Goal: Task Accomplishment & Management: Complete application form

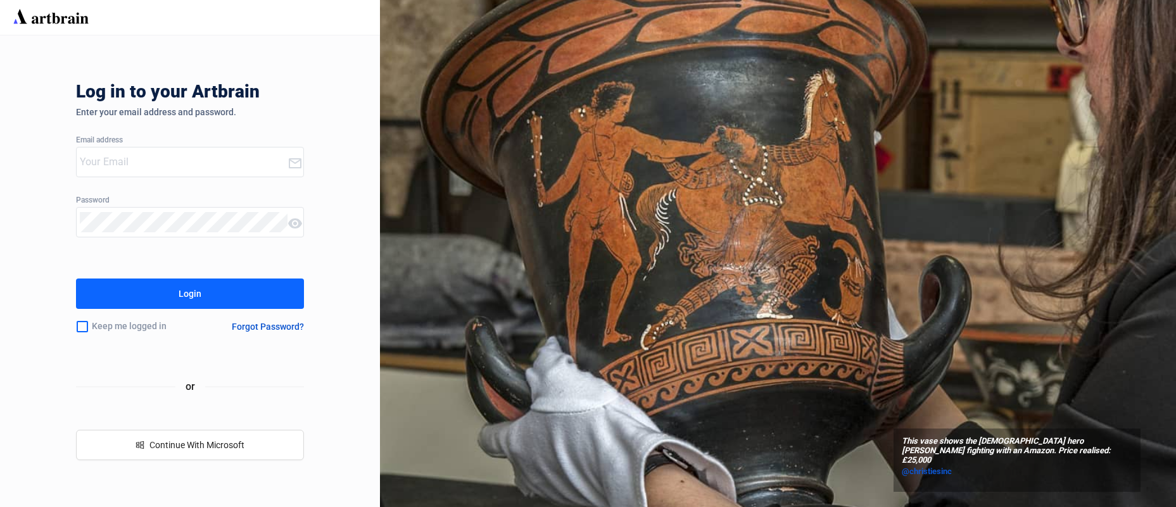
click at [130, 168] on input "email" at bounding box center [184, 162] width 208 height 20
type input "[EMAIL_ADDRESS][DOMAIN_NAME]"
click at [103, 328] on div "Keep me logged in" at bounding box center [138, 327] width 125 height 27
click at [80, 328] on input "checkbox" at bounding box center [82, 327] width 13 height 27
checkbox input "true"
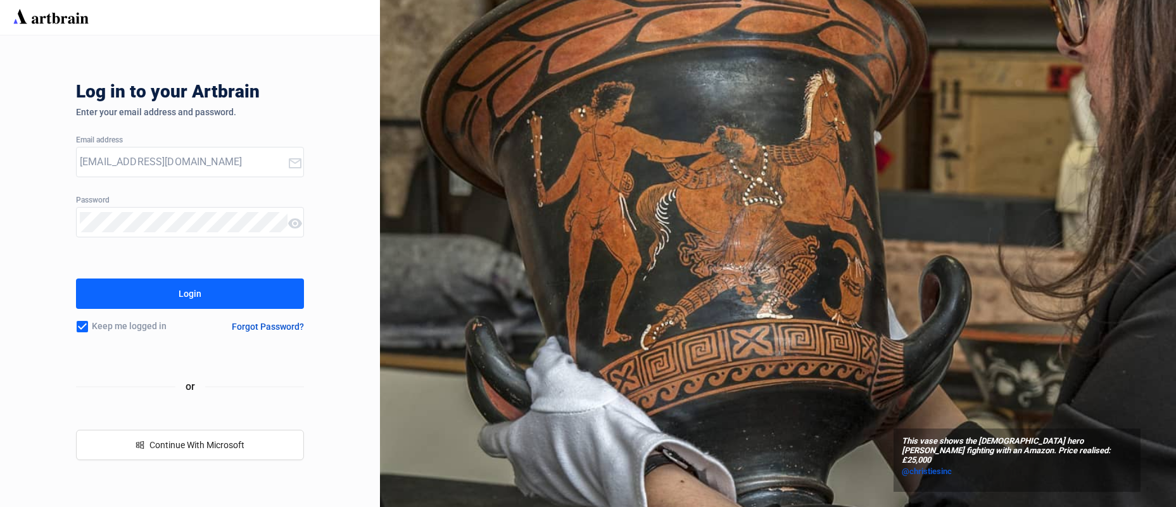
click at [115, 287] on button "Login" at bounding box center [190, 294] width 228 height 30
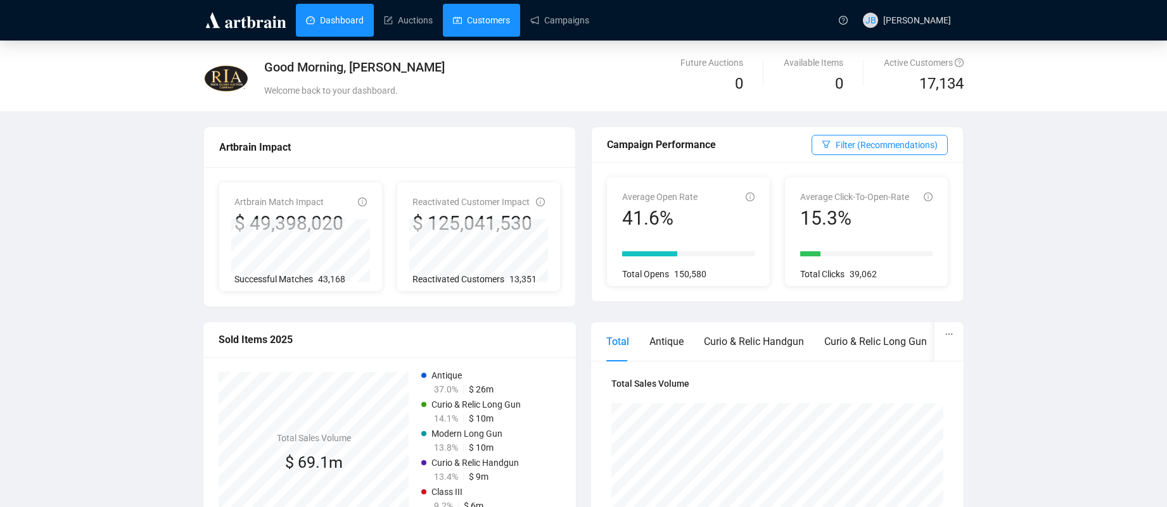
click at [467, 25] on link "Customers" at bounding box center [481, 20] width 57 height 33
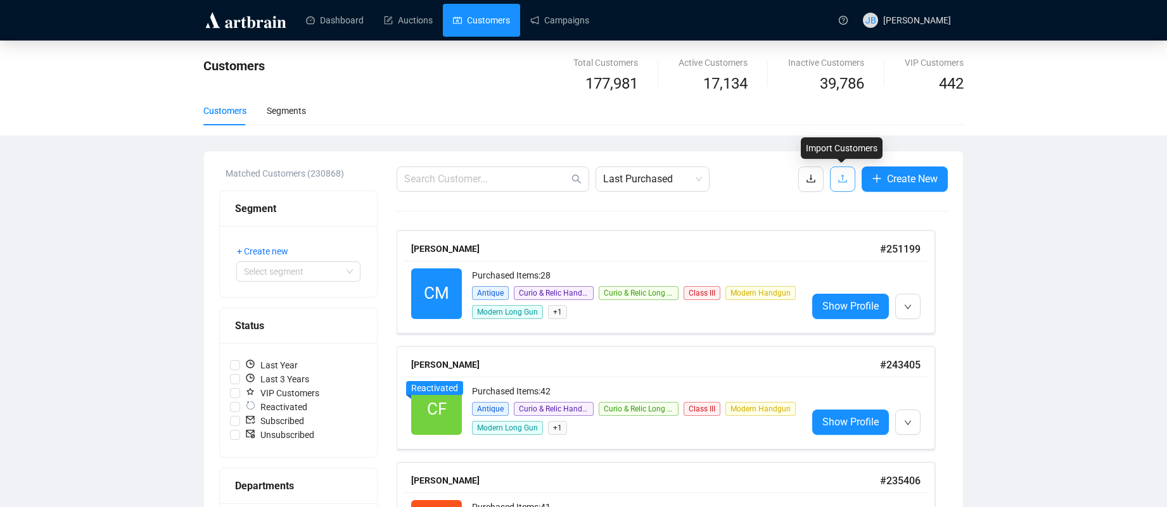
click at [841, 181] on icon "upload" at bounding box center [842, 179] width 10 height 10
click at [385, 25] on link "Auctions" at bounding box center [408, 20] width 49 height 33
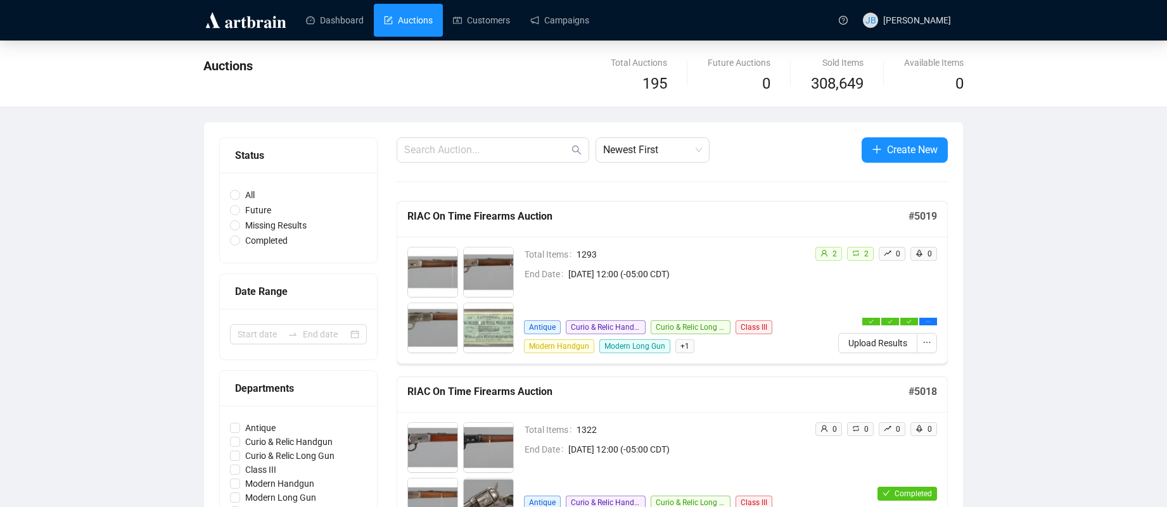
click at [894, 152] on span "Create New" at bounding box center [912, 150] width 51 height 16
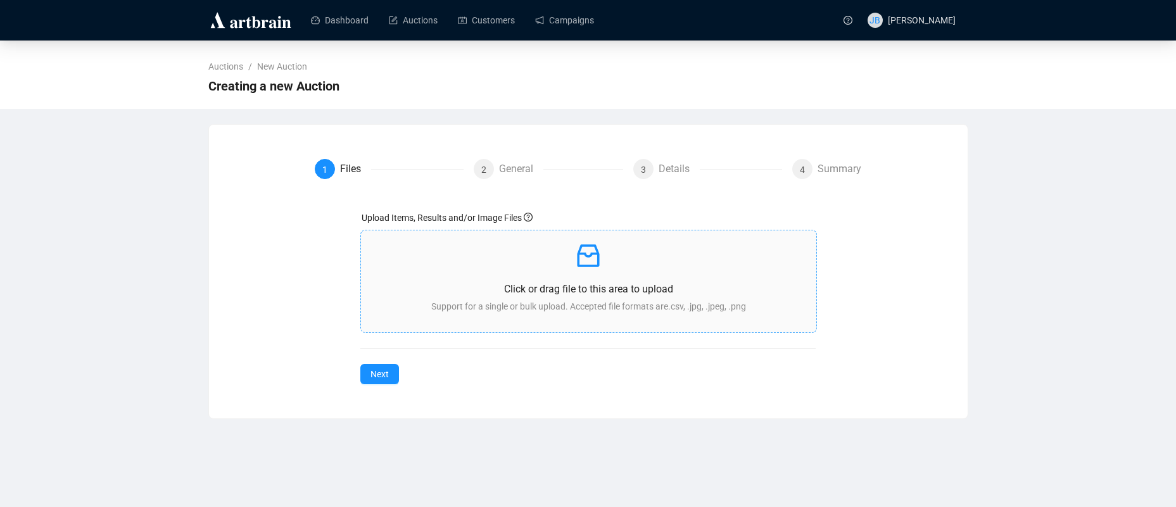
click at [497, 284] on p "Click or drag file to this area to upload" at bounding box center [588, 289] width 435 height 16
click at [579, 280] on div "Click or drag file to this area to upload Support for a single or bulk upload. …" at bounding box center [588, 282] width 435 height 82
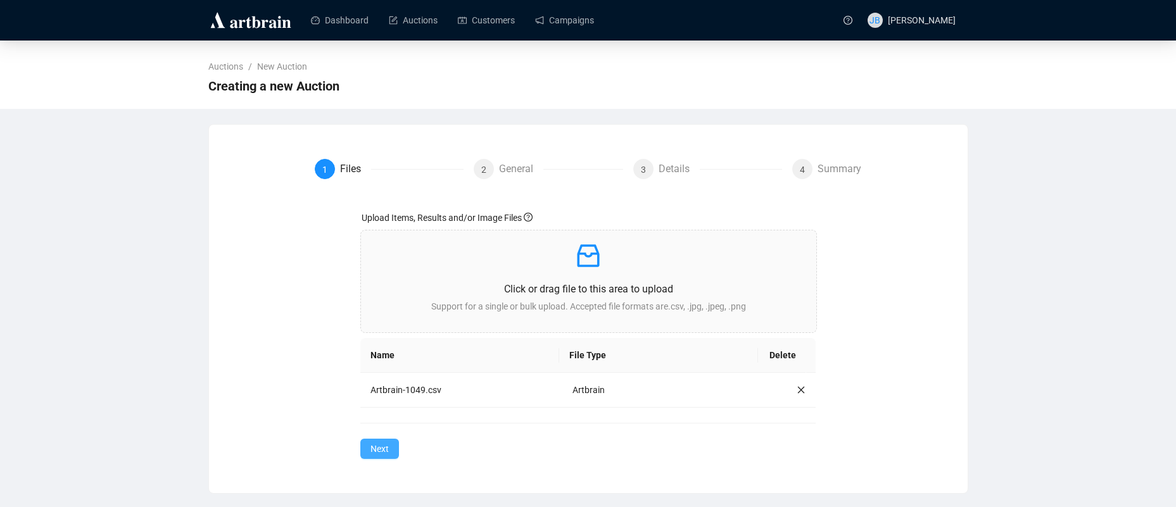
click at [374, 451] on span "Next" at bounding box center [380, 449] width 18 height 14
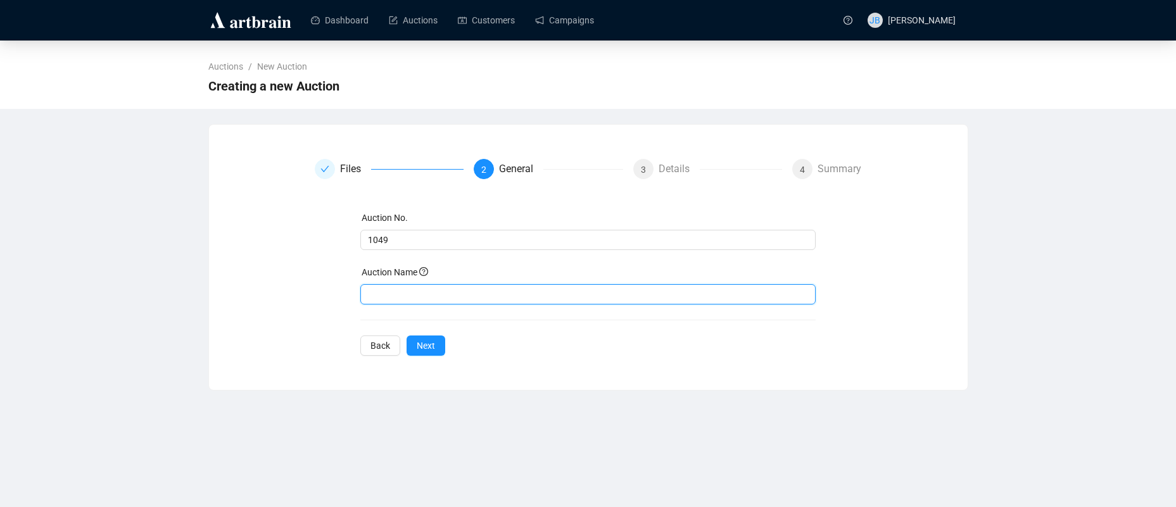
click at [481, 291] on input "text" at bounding box center [587, 294] width 455 height 20
paste input "October Sporting & Collector Firearms Auction"
type input "October Sporting & Collector Firearms Auction"
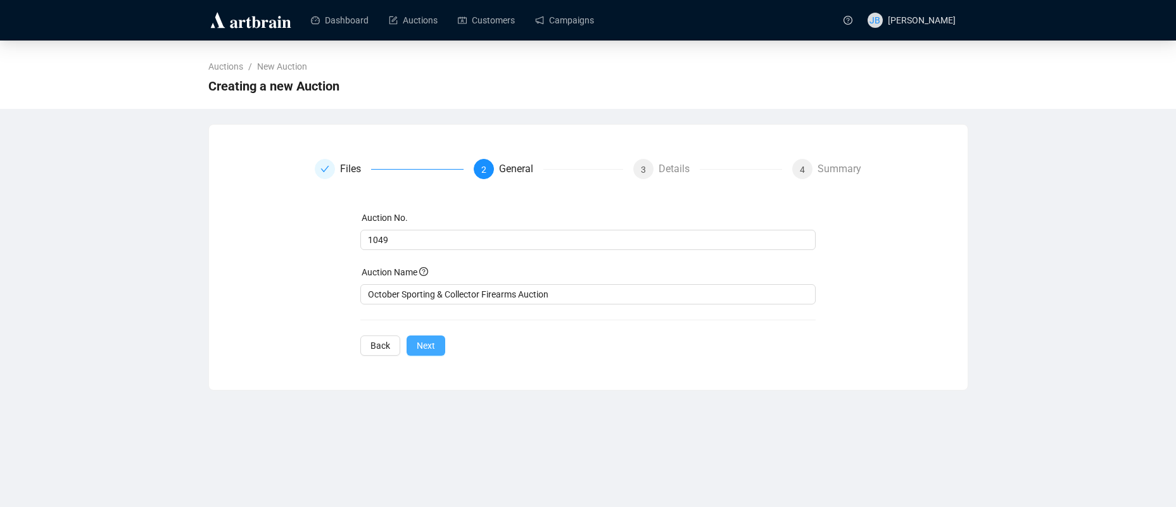
click at [433, 348] on span "Next" at bounding box center [426, 346] width 18 height 14
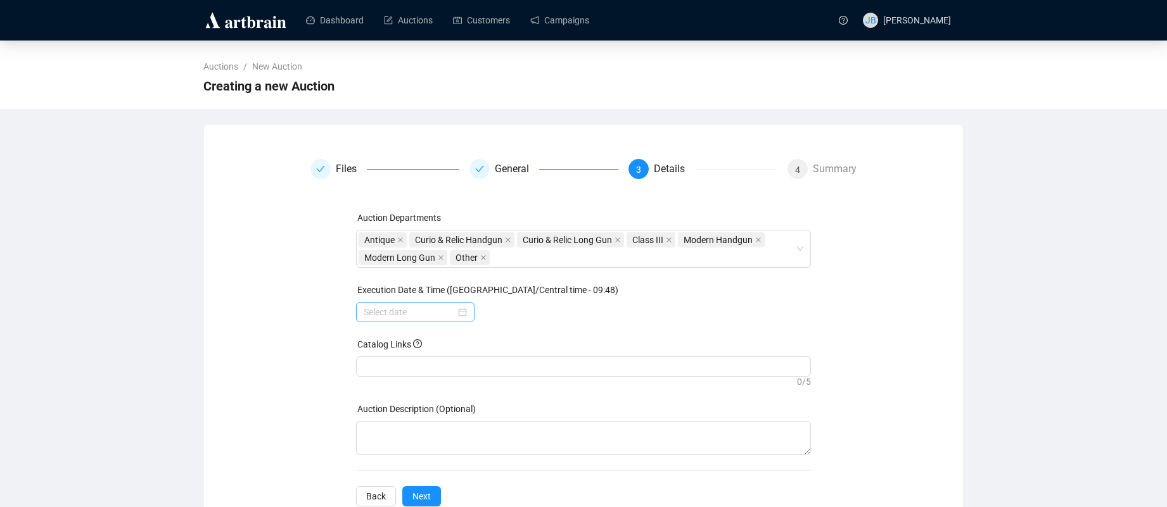
click at [462, 315] on div at bounding box center [415, 312] width 103 height 14
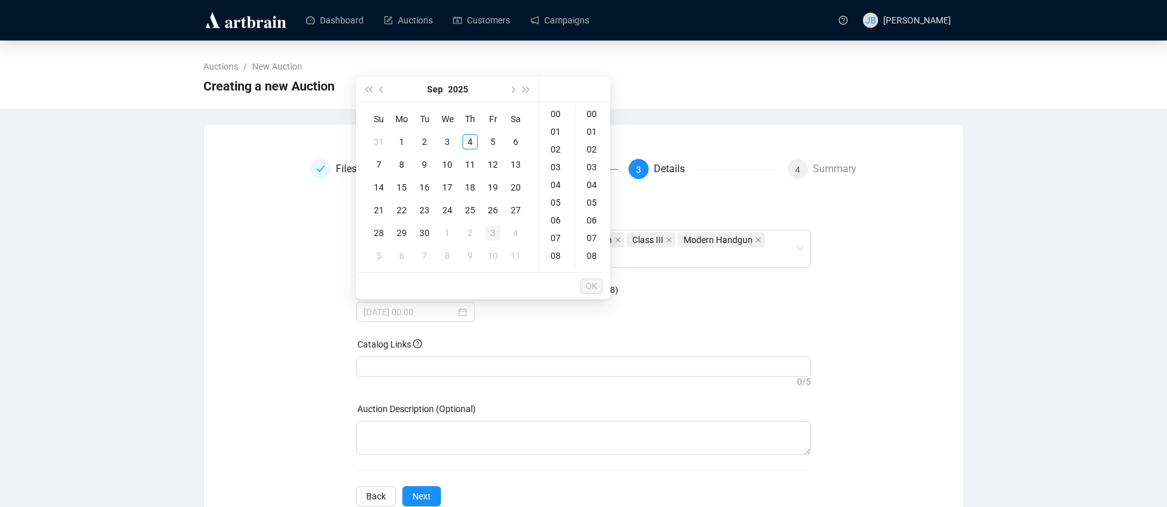
click at [492, 235] on div "3" at bounding box center [492, 232] width 15 height 15
click at [556, 211] on div "09" at bounding box center [557, 210] width 30 height 18
click at [595, 110] on div "00" at bounding box center [593, 114] width 30 height 18
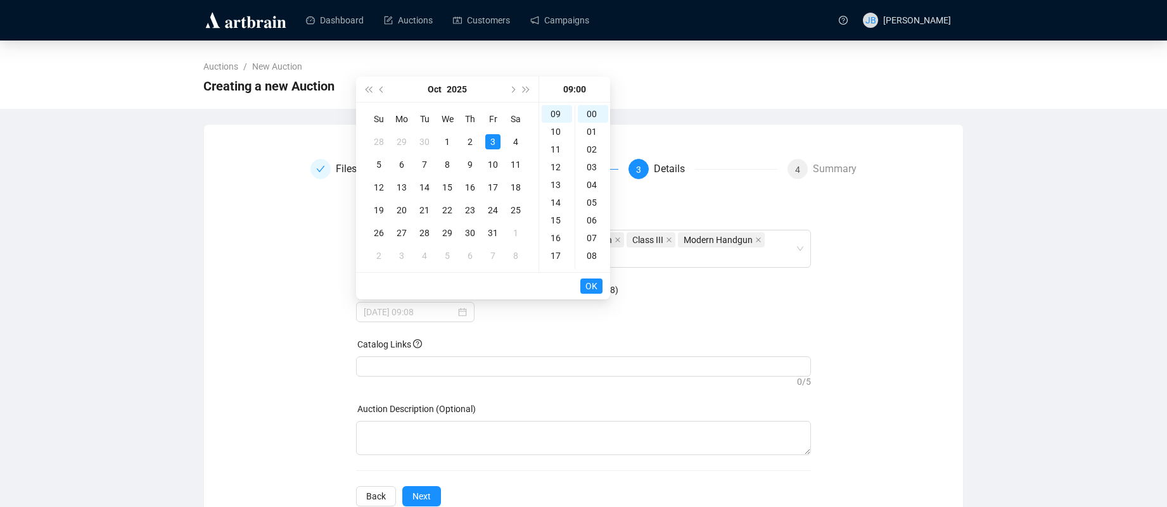
type input "[DATE] 09:00"
click at [597, 284] on span "OK" at bounding box center [591, 286] width 12 height 24
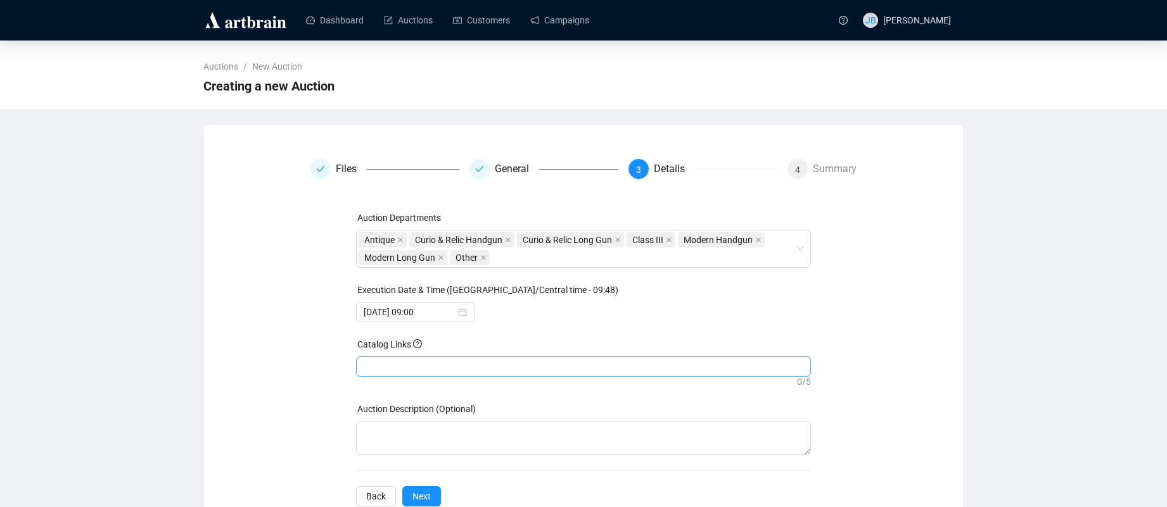
click at [443, 370] on div at bounding box center [584, 367] width 450 height 18
paste input "[URL][DOMAIN_NAME]"
type input "[URL][DOMAIN_NAME]"
click at [433, 497] on button "Next" at bounding box center [421, 496] width 39 height 20
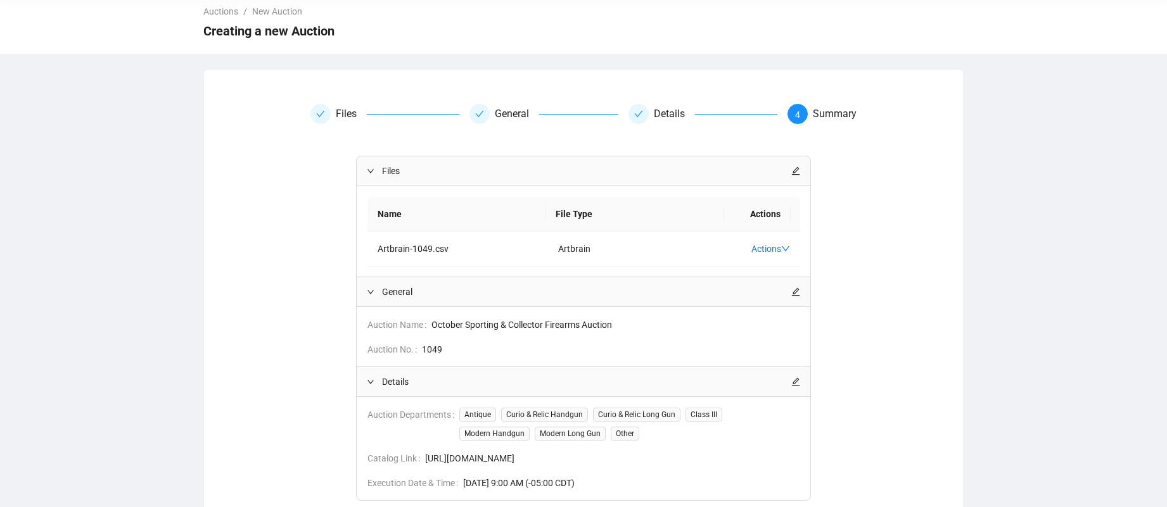
scroll to position [151, 0]
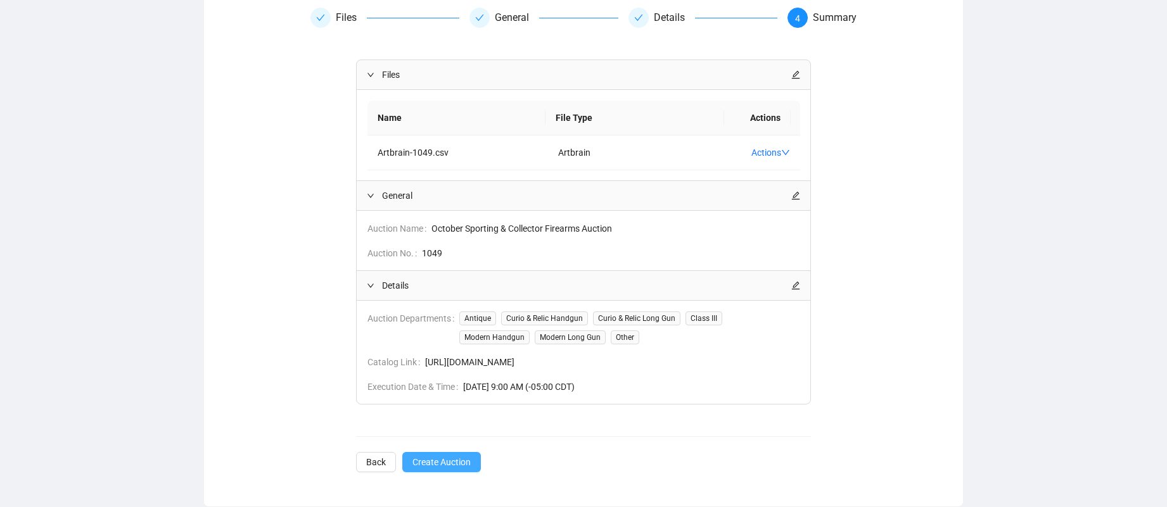
click at [434, 462] on span "Create Auction" at bounding box center [441, 462] width 58 height 14
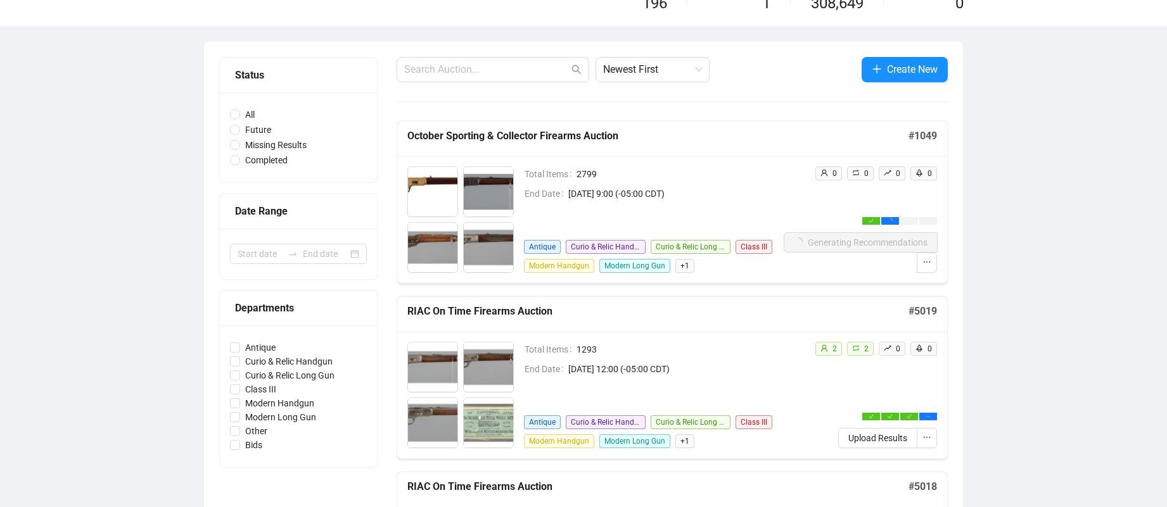
scroll to position [215, 0]
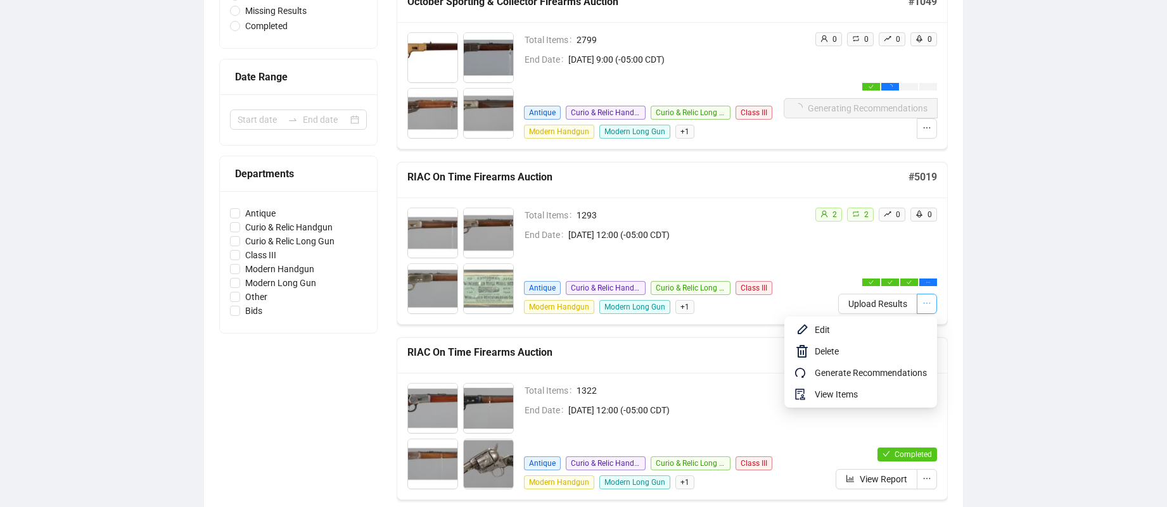
click at [932, 303] on button "button" at bounding box center [927, 304] width 20 height 20
click at [828, 331] on span "Edit" at bounding box center [871, 330] width 112 height 14
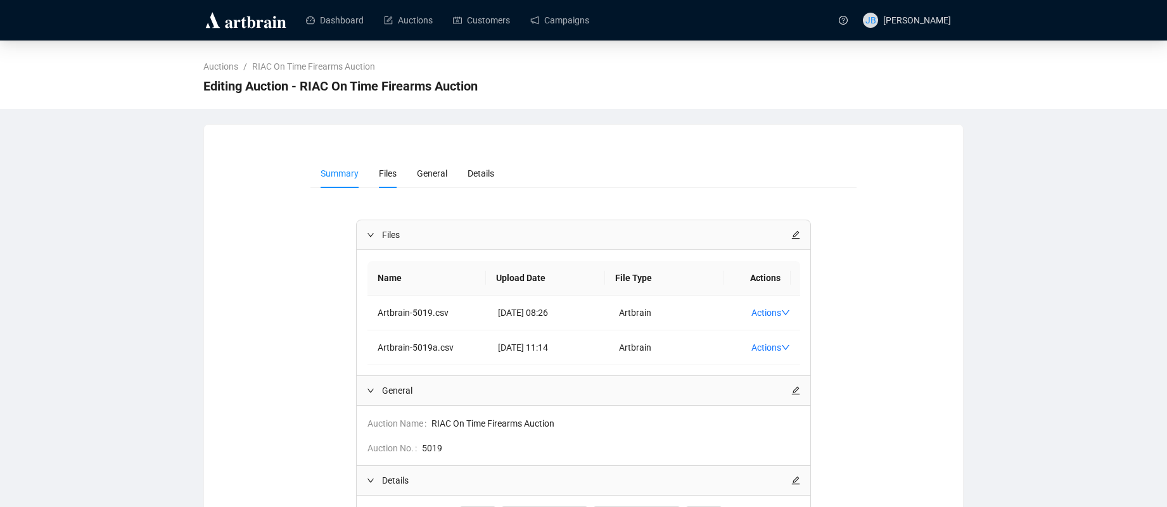
click at [388, 176] on span "Files" at bounding box center [388, 173] width 18 height 10
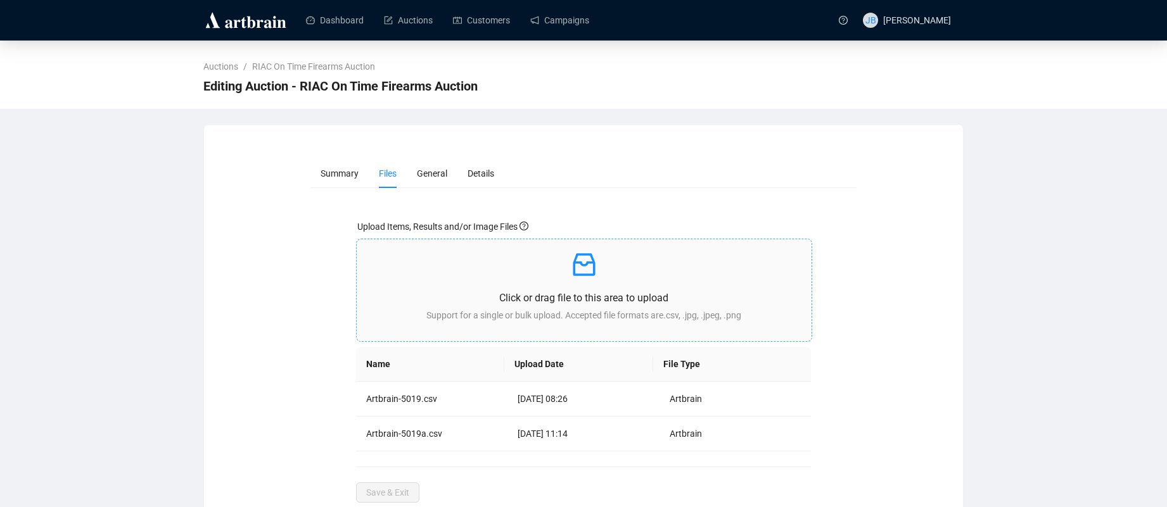
click at [518, 274] on p at bounding box center [584, 265] width 435 height 30
click at [529, 287] on div "Click or drag file to this area to upload Support for a single or bulk upload. …" at bounding box center [584, 291] width 435 height 82
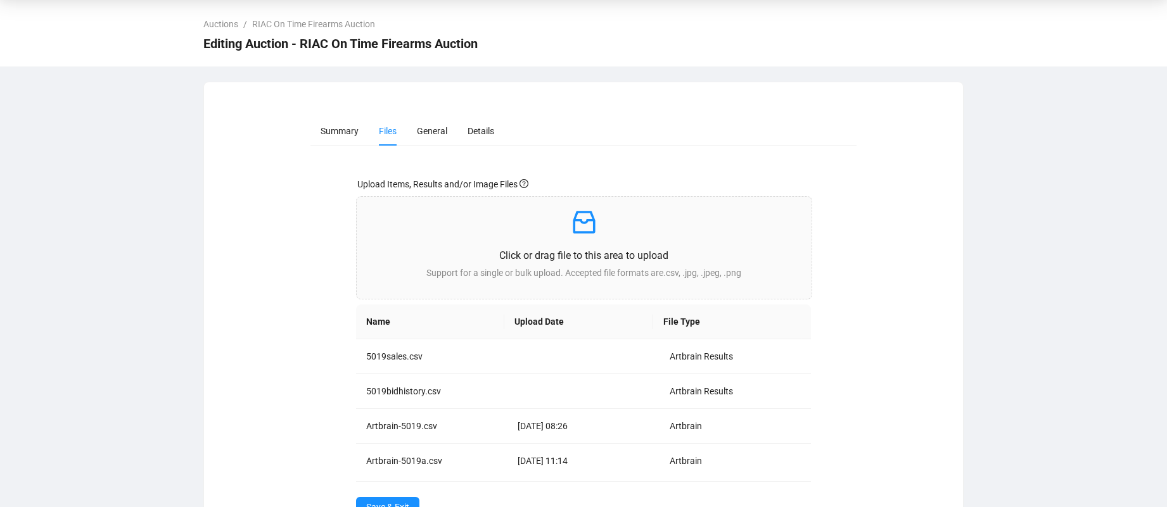
scroll to position [87, 0]
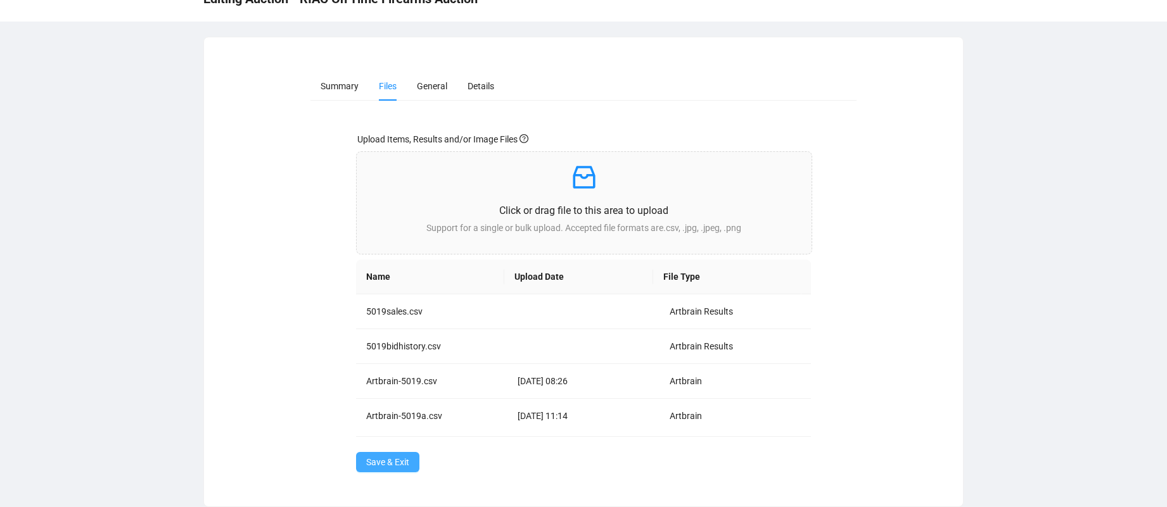
click at [388, 462] on span "Save & Exit" at bounding box center [387, 462] width 43 height 14
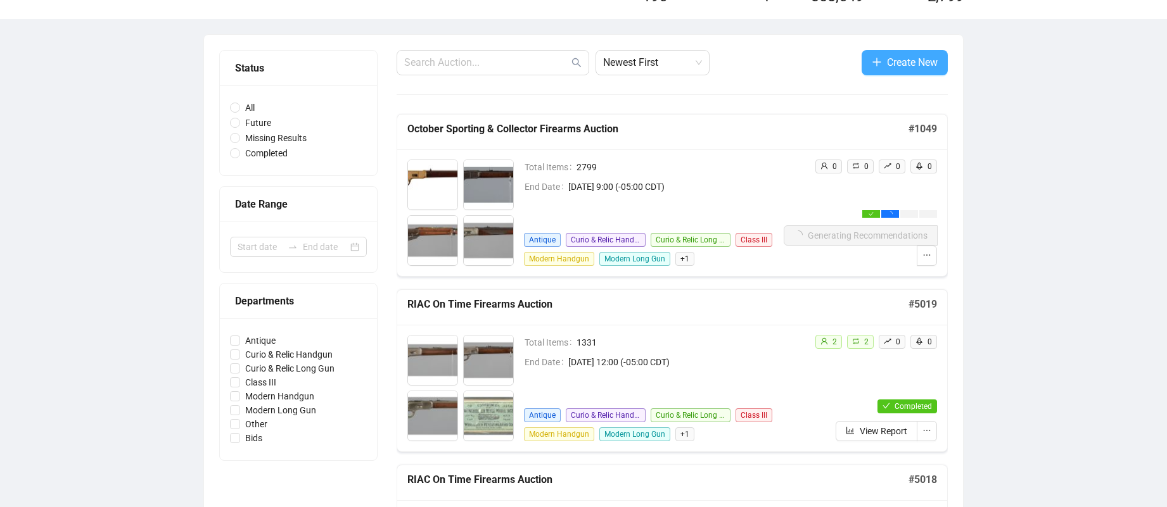
click at [937, 65] on button "Create New" at bounding box center [904, 62] width 86 height 25
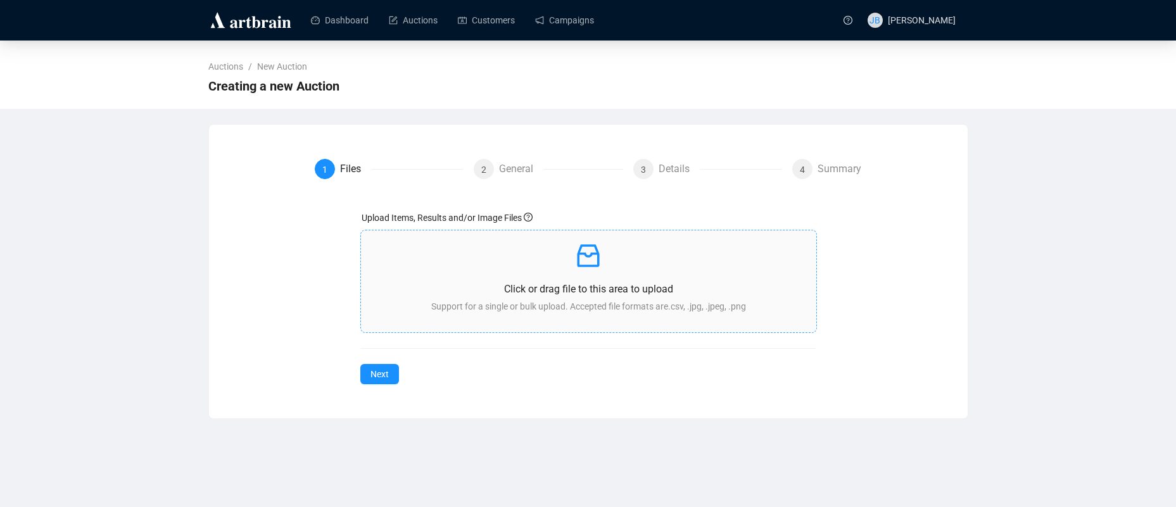
click at [467, 276] on div "Click or drag file to this area to upload Support for a single or bulk upload. …" at bounding box center [588, 282] width 435 height 82
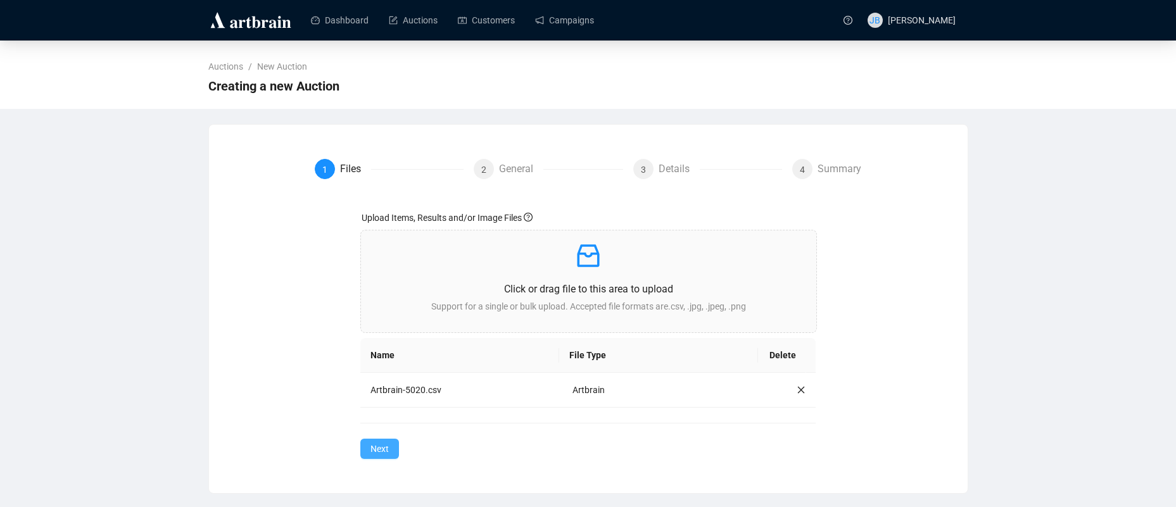
click at [383, 450] on span "Next" at bounding box center [380, 449] width 18 height 14
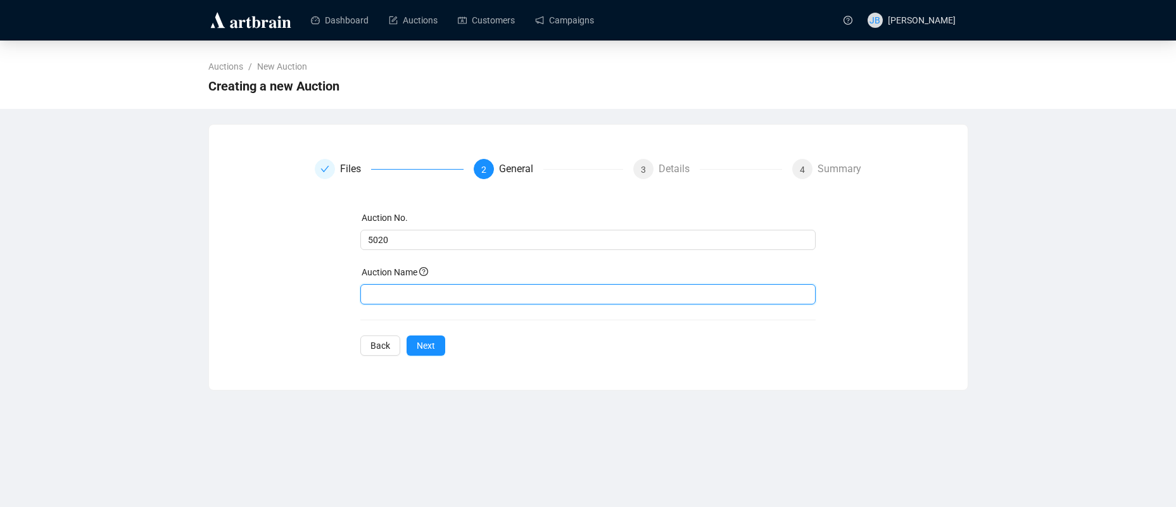
click at [408, 295] on input "text" at bounding box center [587, 294] width 455 height 20
paste input "RIAC On Time Firearms Auction"
type input "RIAC On Time Firearms Auction"
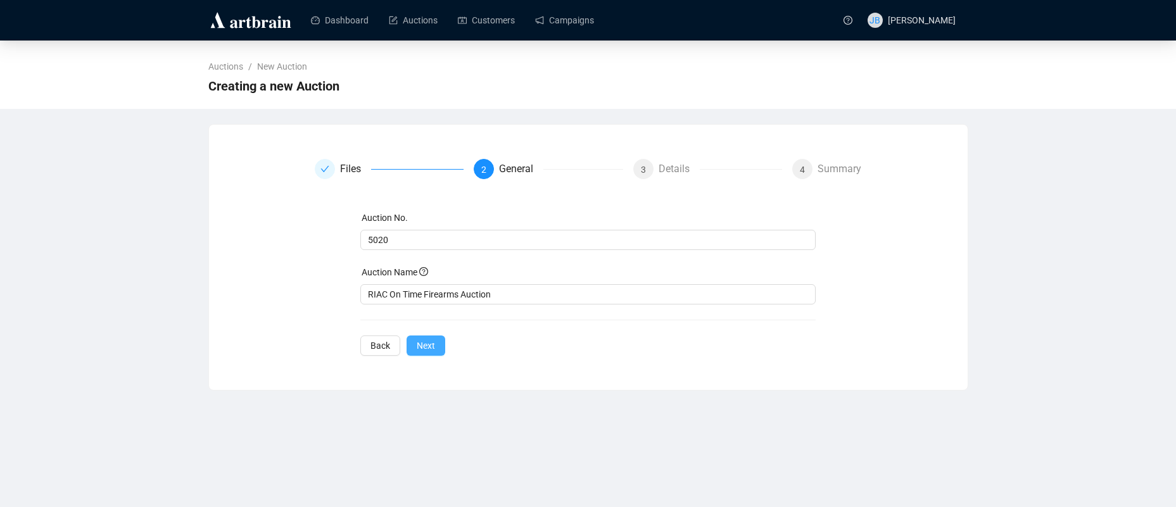
click at [427, 346] on span "Next" at bounding box center [426, 346] width 18 height 14
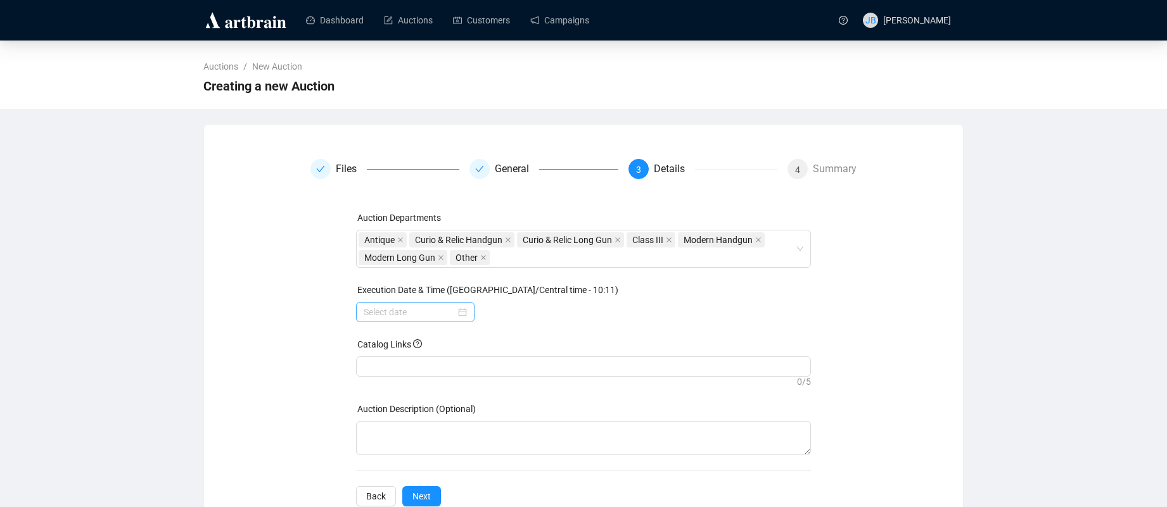
click at [461, 312] on div at bounding box center [415, 312] width 103 height 14
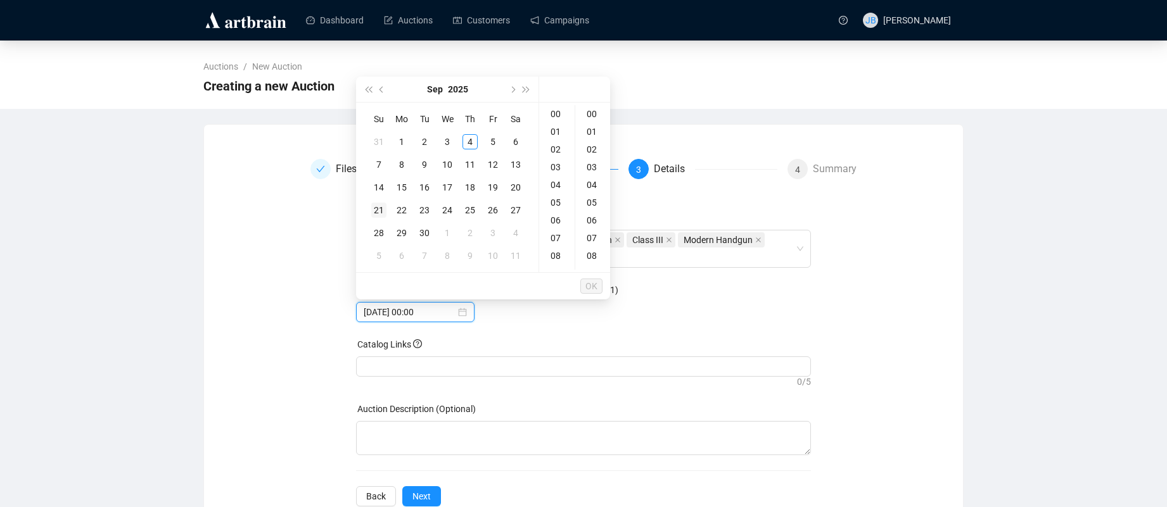
type input "[DATE] 00:00"
click at [378, 187] on div "14" at bounding box center [378, 187] width 15 height 15
click at [562, 245] on div "12" at bounding box center [557, 247] width 30 height 18
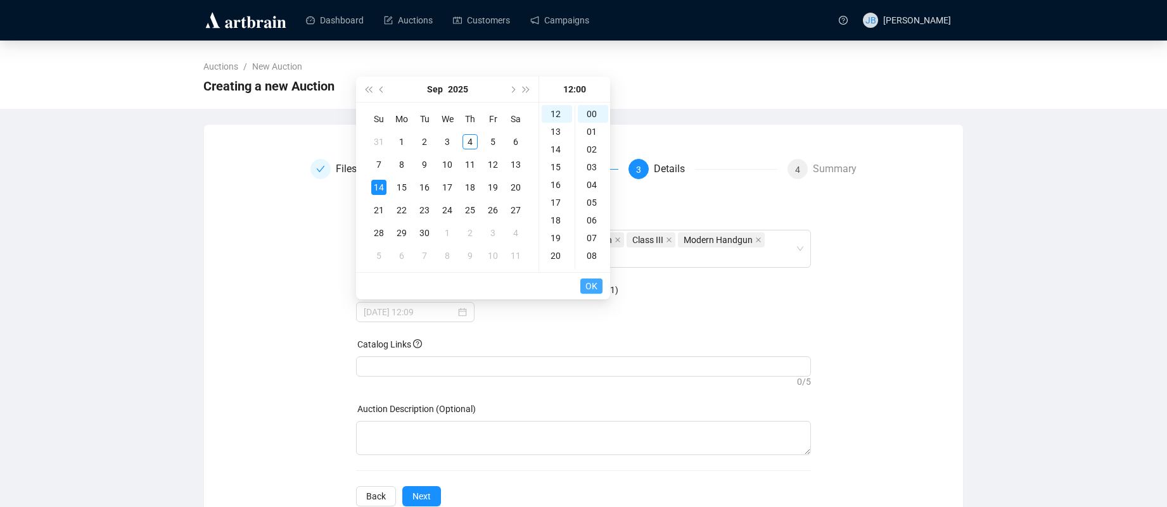
type input "[DATE] 12:00"
click at [595, 291] on span "OK" at bounding box center [591, 286] width 12 height 24
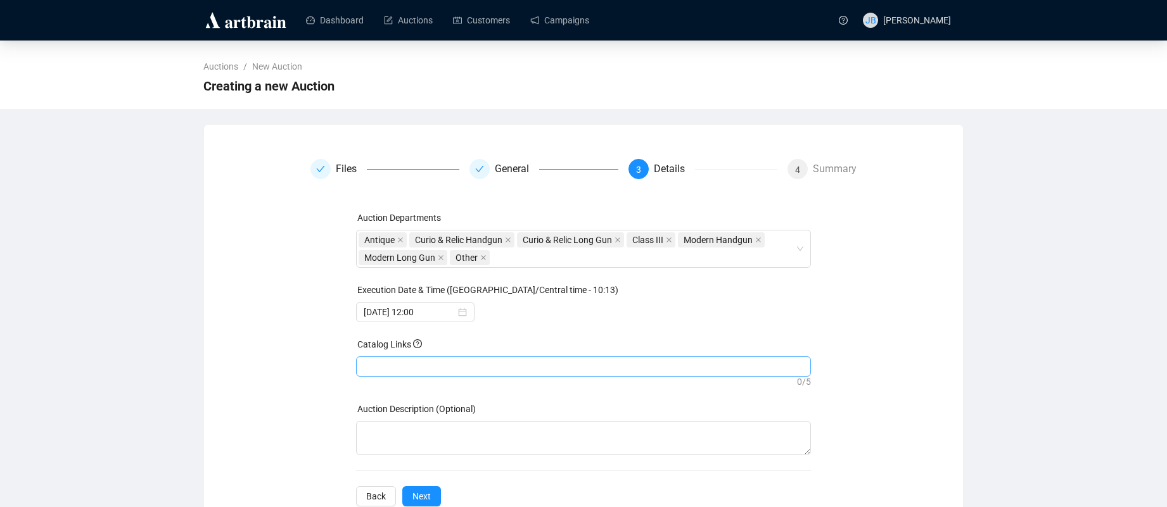
click at [415, 367] on div at bounding box center [584, 367] width 450 height 18
paste input "[URL][DOMAIN_NAME]"
type input "[URL][DOMAIN_NAME]"
click at [431, 497] on button "Next" at bounding box center [421, 496] width 39 height 20
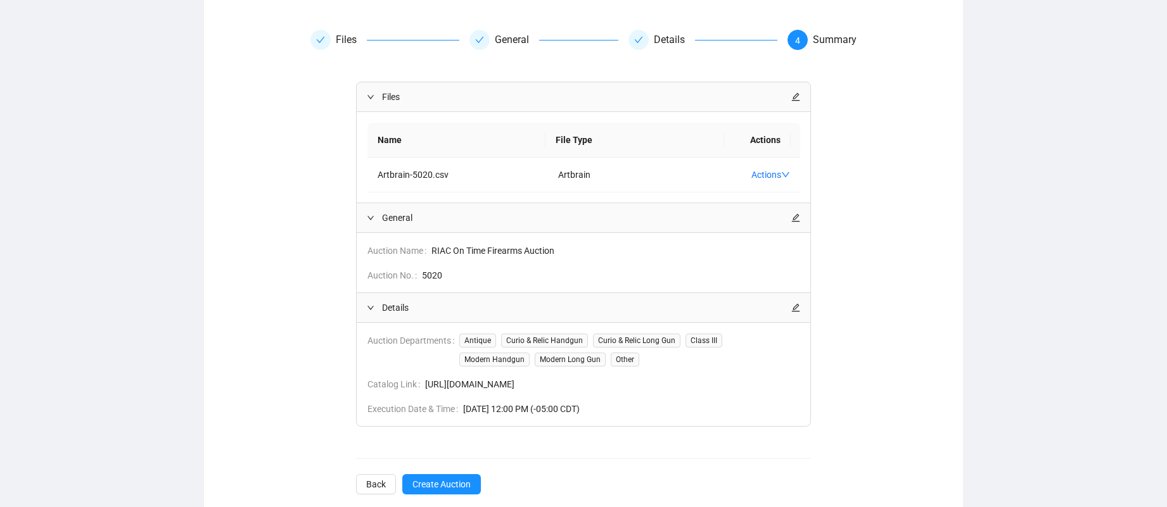
scroll to position [151, 0]
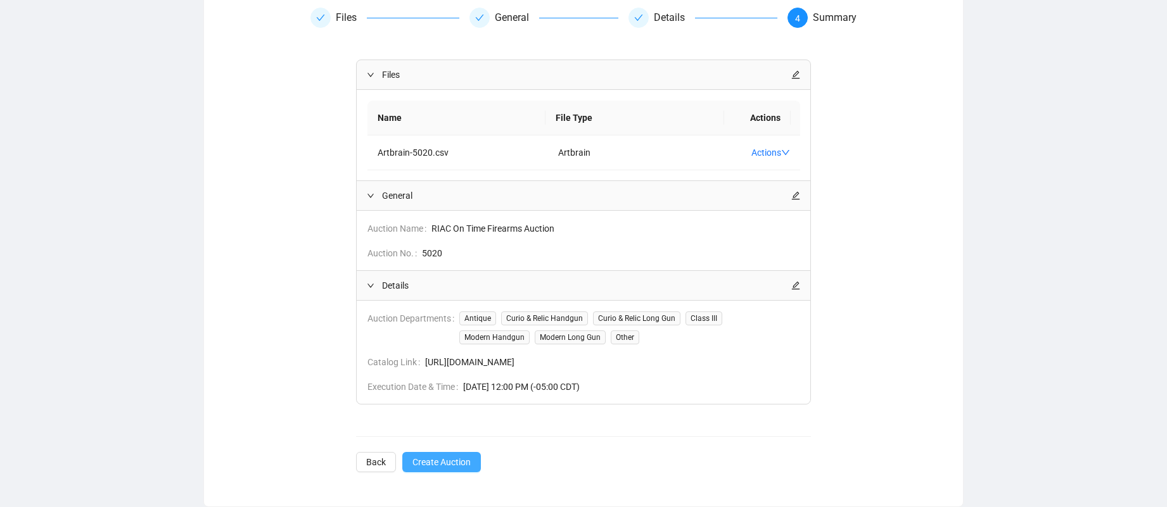
click at [436, 464] on span "Create Auction" at bounding box center [441, 462] width 58 height 14
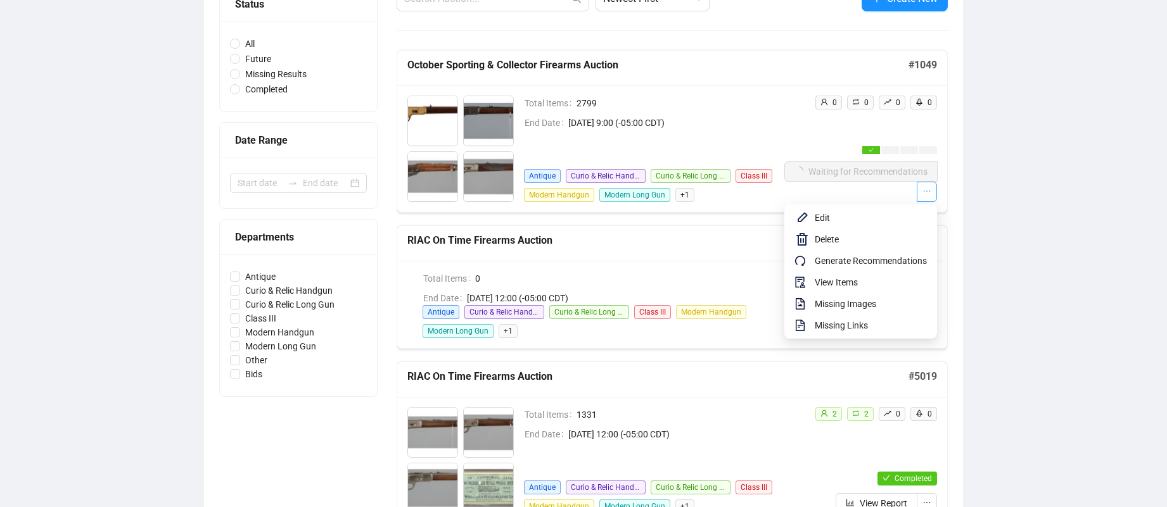
click at [925, 193] on icon "ellipsis" at bounding box center [926, 191] width 9 height 9
click at [826, 219] on span "Edit" at bounding box center [871, 218] width 112 height 14
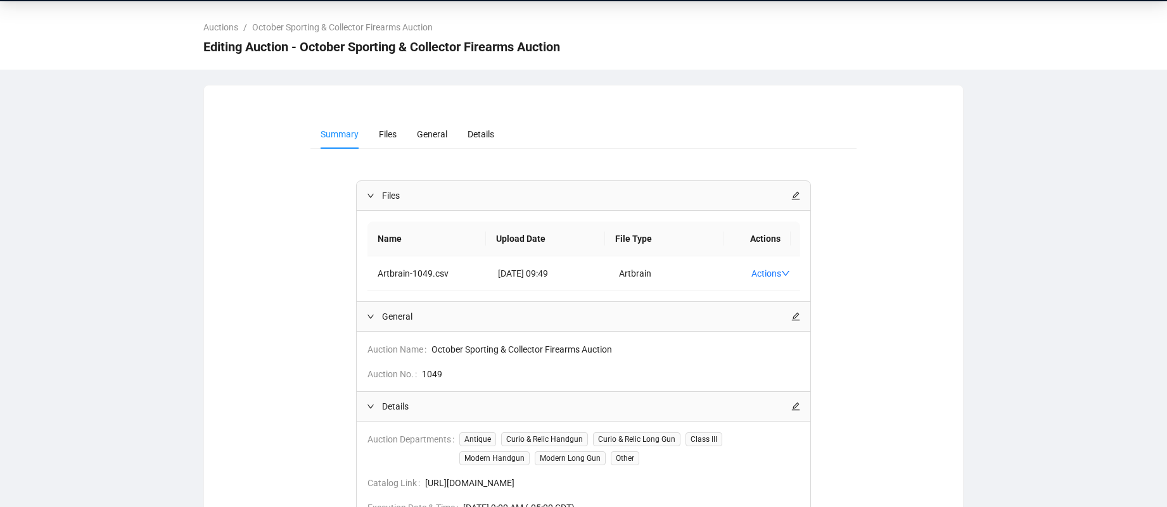
scroll to position [34, 0]
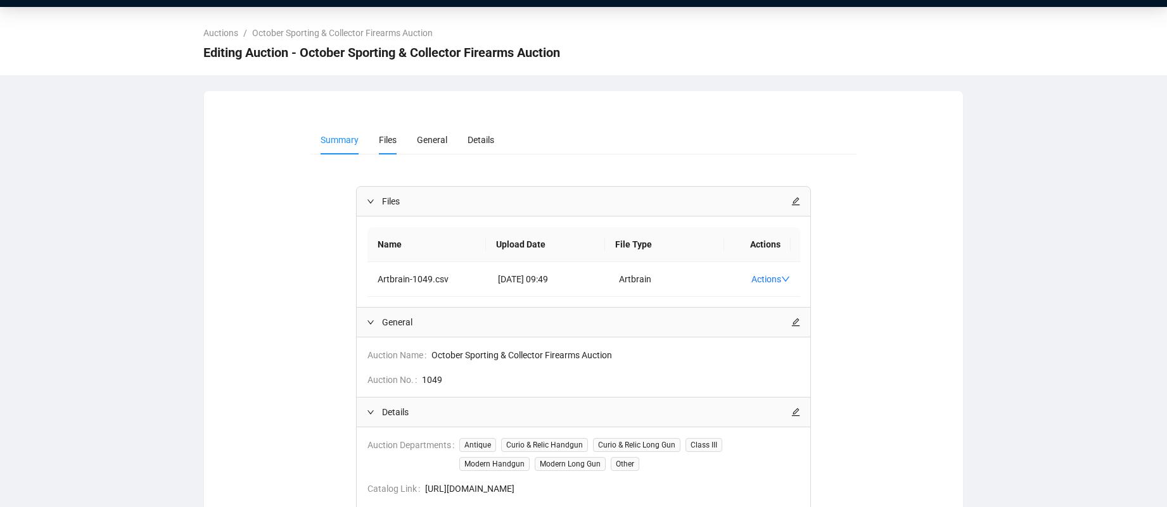
click at [382, 137] on span "Files" at bounding box center [388, 140] width 18 height 10
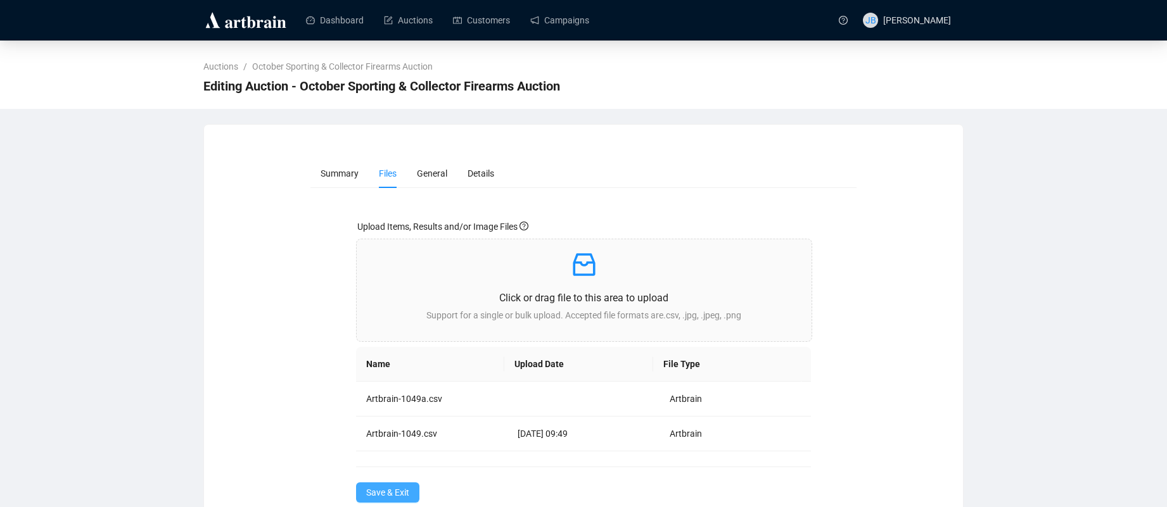
click at [386, 495] on span "Save & Exit" at bounding box center [387, 493] width 43 height 14
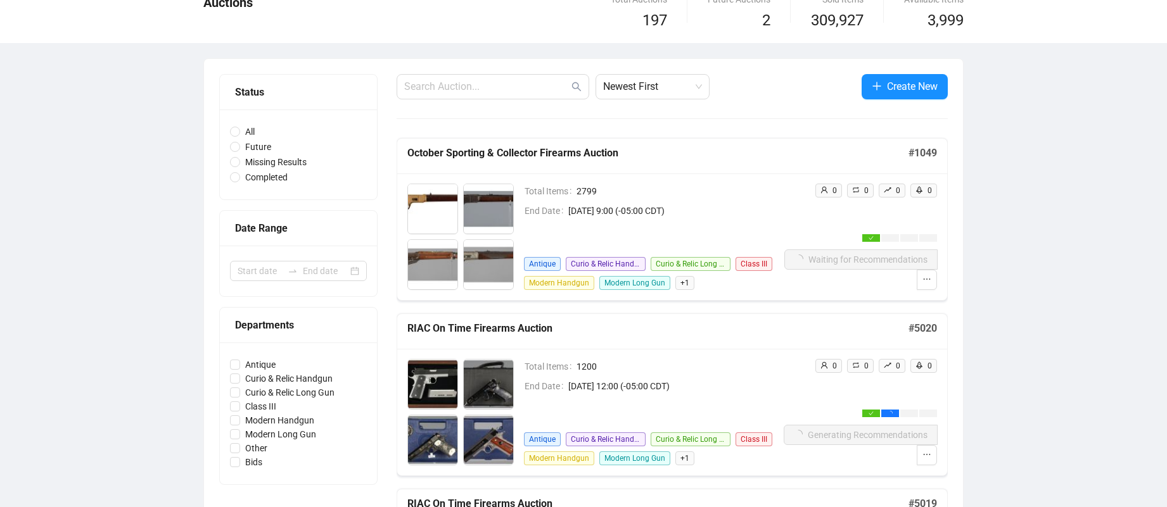
scroll to position [127, 0]
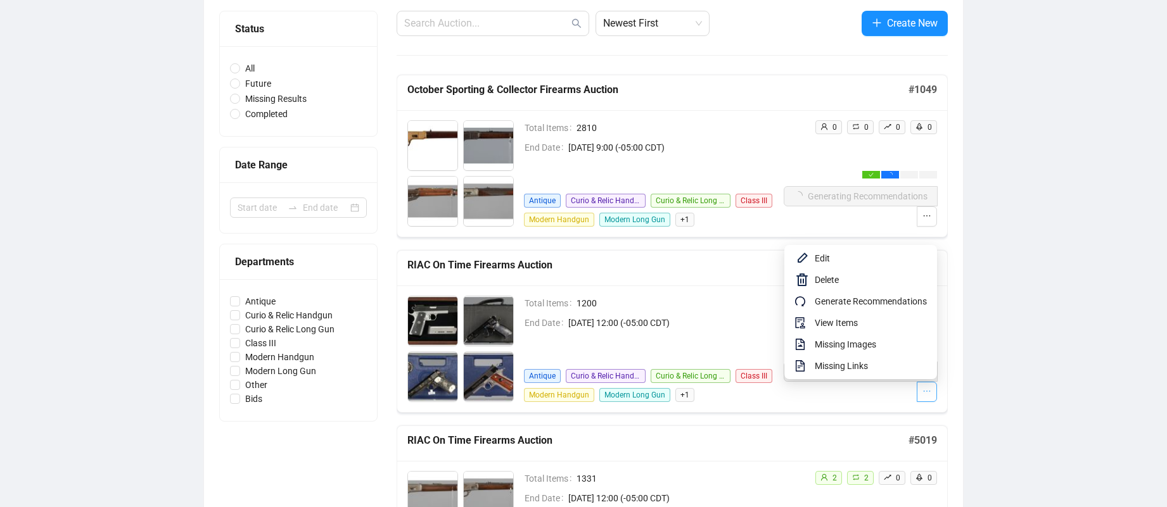
click at [929, 394] on icon "ellipsis" at bounding box center [926, 391] width 9 height 9
click at [826, 257] on span "Edit" at bounding box center [871, 258] width 112 height 14
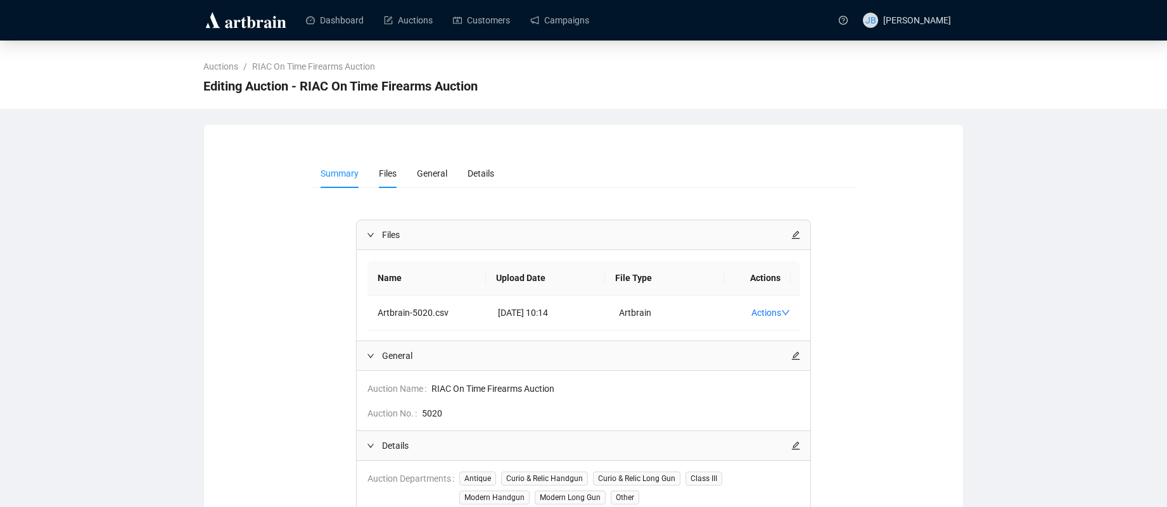
click at [382, 171] on span "Files" at bounding box center [388, 173] width 18 height 10
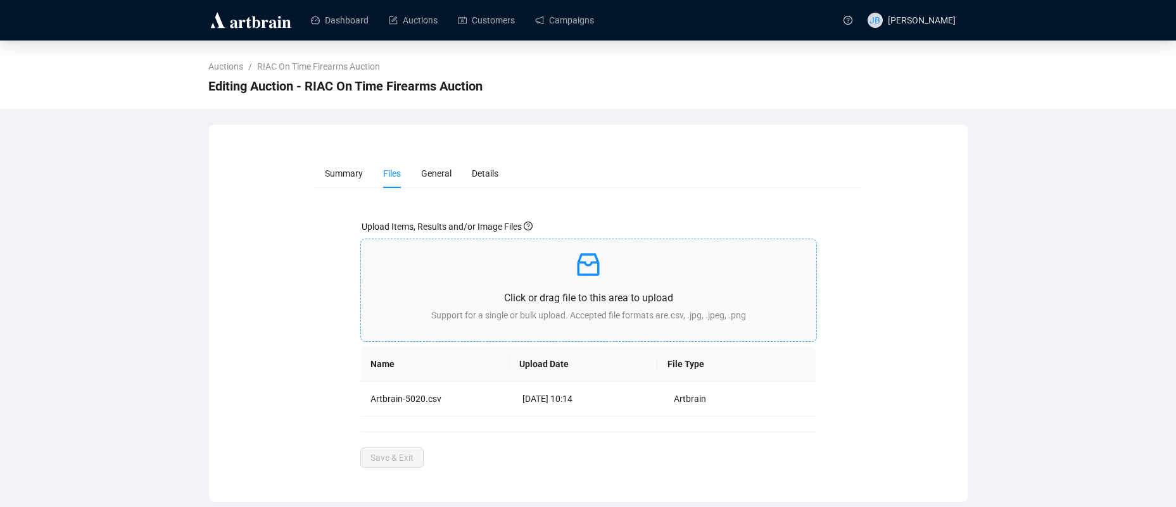
click at [481, 300] on p "Click or drag file to this area to upload" at bounding box center [588, 298] width 435 height 16
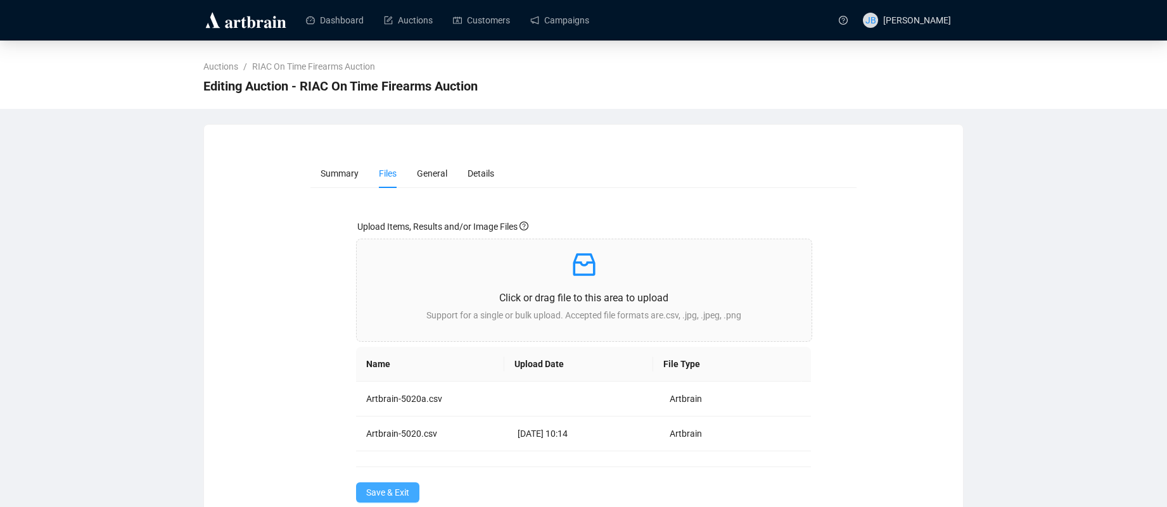
click at [376, 487] on span "Save & Exit" at bounding box center [387, 493] width 43 height 14
